Goal: Information Seeking & Learning: Learn about a topic

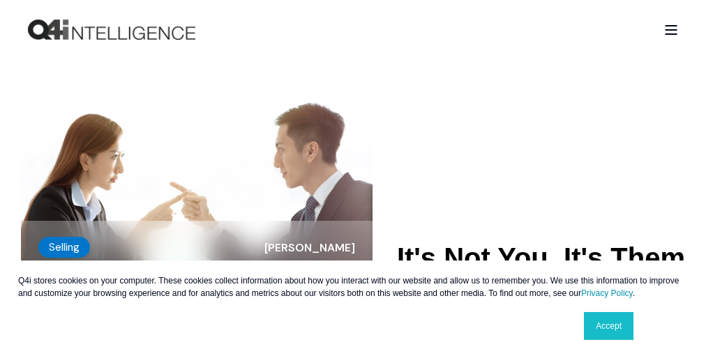
click at [353, 303] on div "Q4i stores cookies on your computer. These cookies collect information about ho…" at bounding box center [352, 310] width 697 height 98
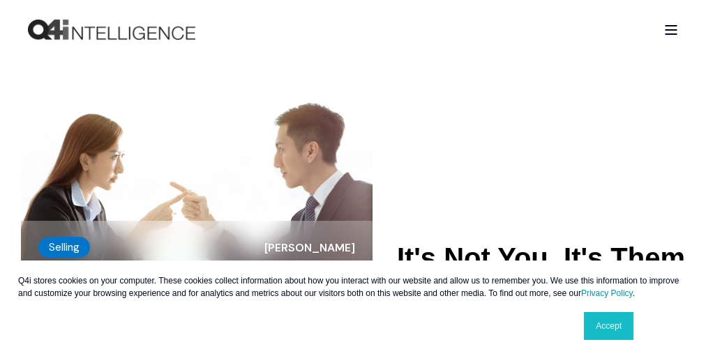
click at [353, 303] on div "Q4i stores cookies on your computer. These cookies collect information about ho…" at bounding box center [352, 310] width 697 height 98
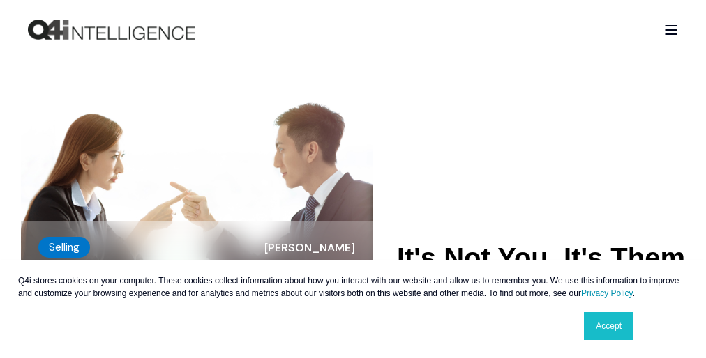
click at [353, 303] on div "Q4i stores cookies on your computer. These cookies collect information about ho…" at bounding box center [352, 310] width 697 height 98
